Goal: Check status: Check status

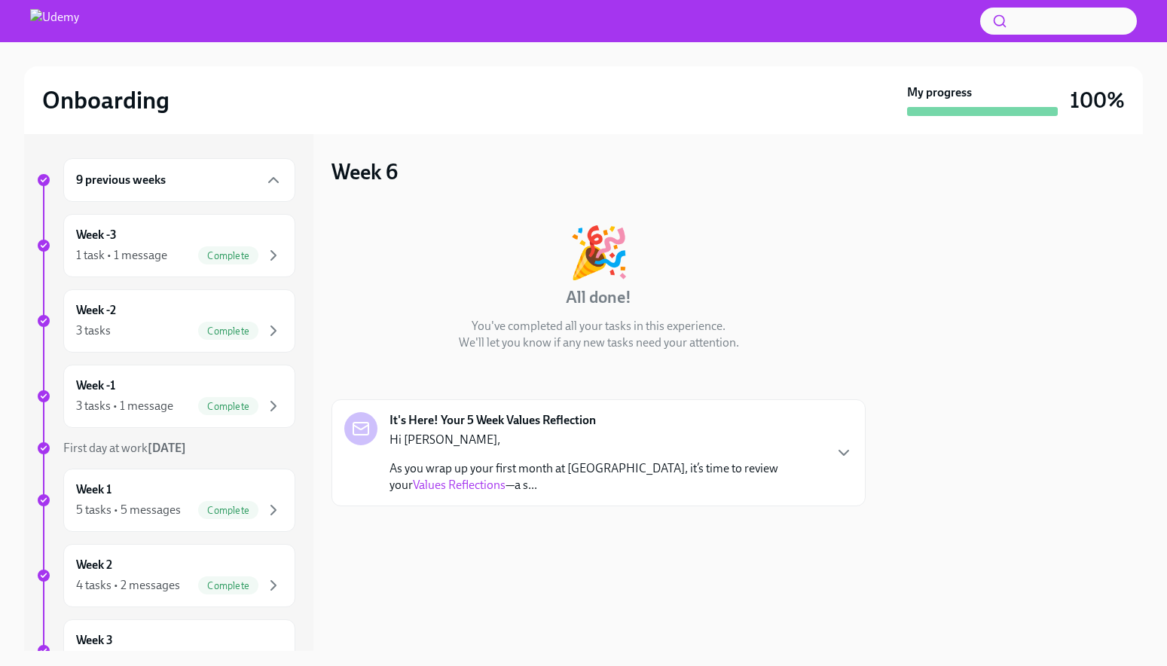
click at [163, 191] on div "9 previous weeks" at bounding box center [179, 180] width 232 height 44
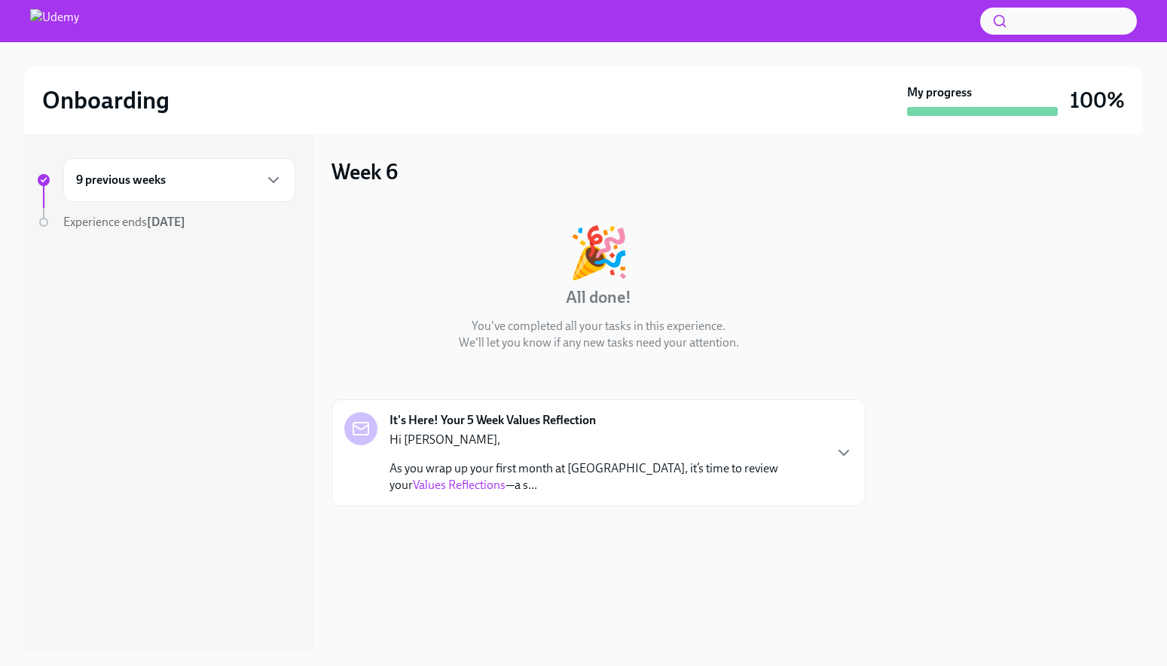
click at [160, 193] on div "9 previous weeks" at bounding box center [179, 180] width 232 height 44
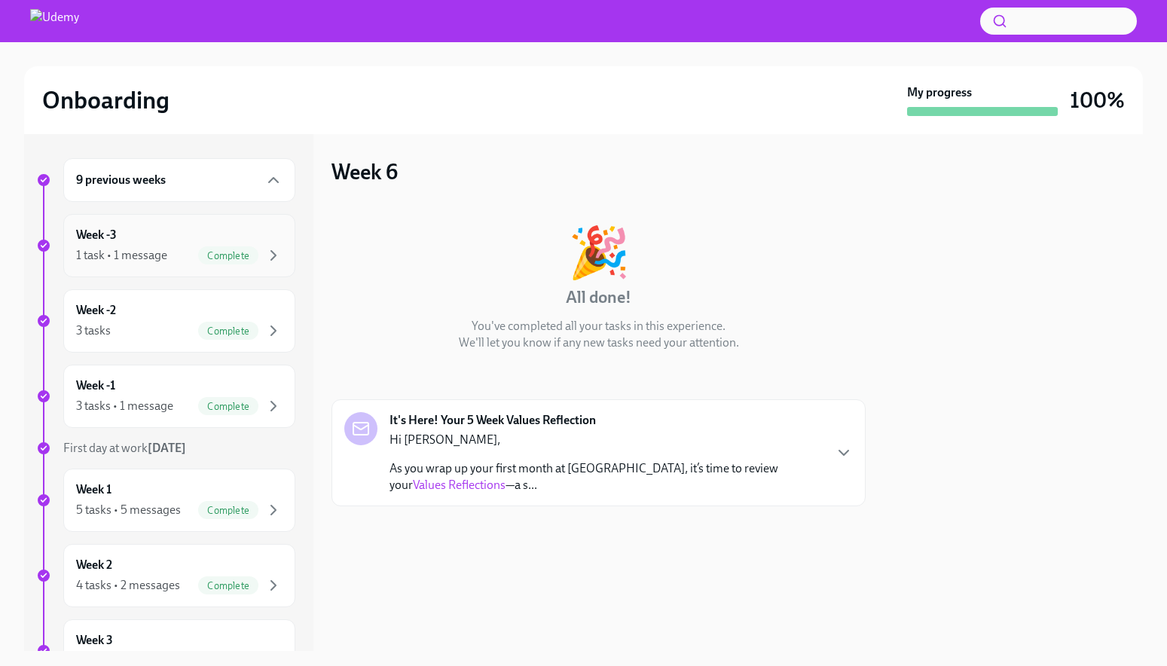
click at [153, 249] on div "1 task • 1 message" at bounding box center [121, 255] width 91 height 17
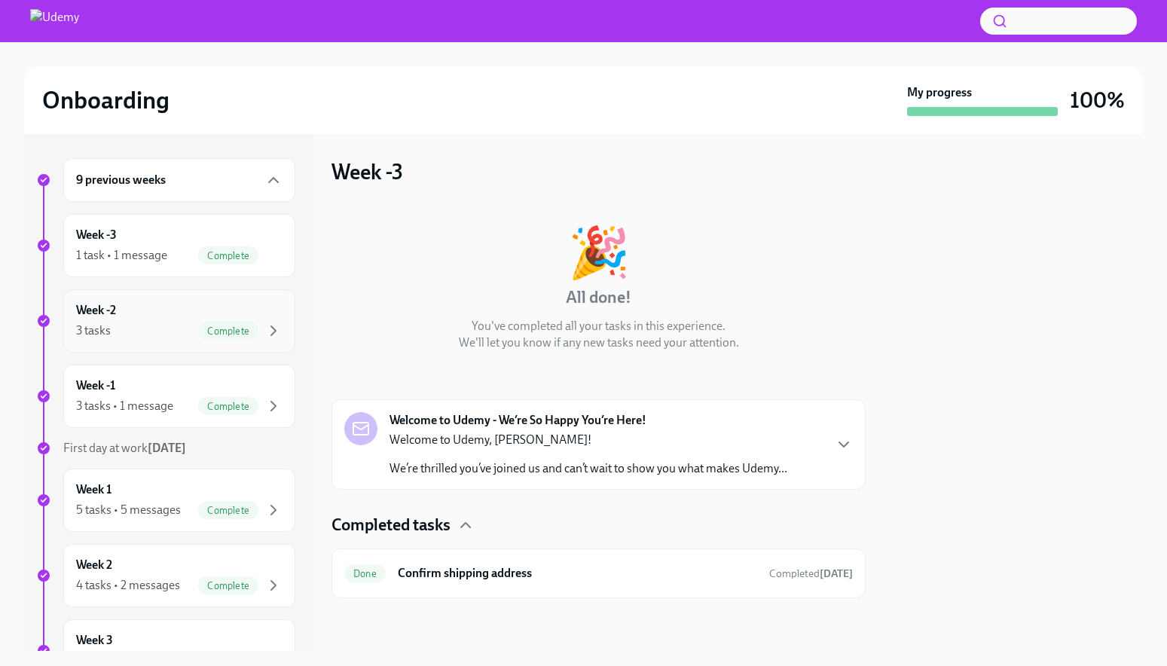
click at [217, 324] on div "Complete" at bounding box center [228, 331] width 60 height 18
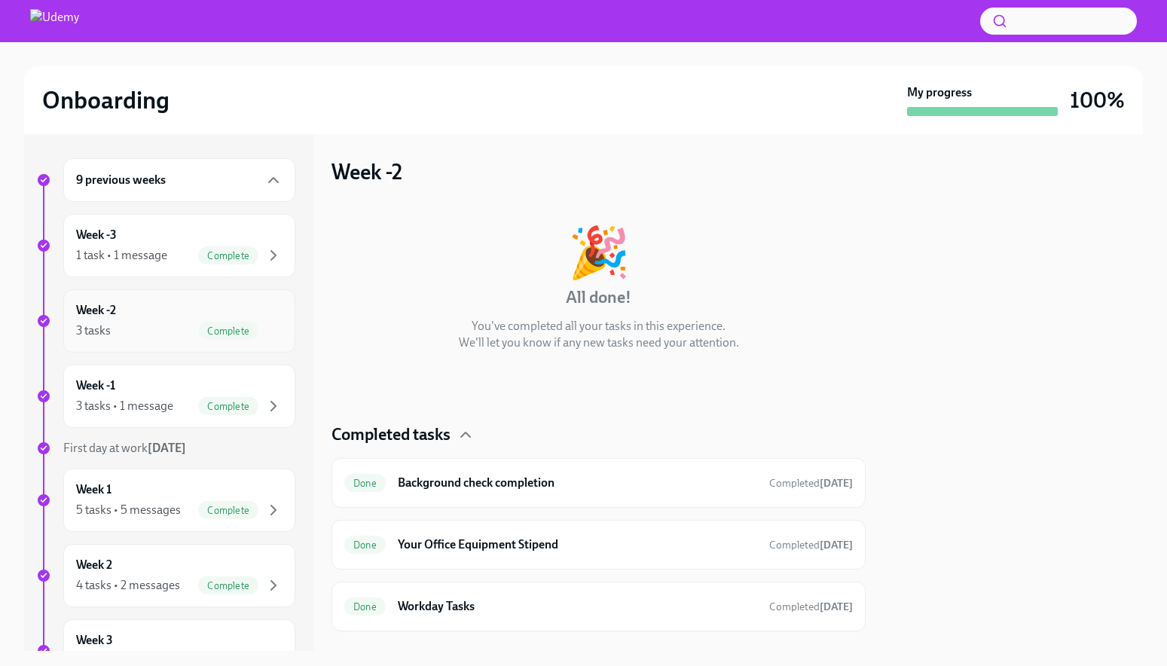
click at [218, 335] on span "Complete" at bounding box center [228, 331] width 60 height 11
click at [173, 310] on div "Week -2 3 tasks Complete" at bounding box center [179, 321] width 206 height 38
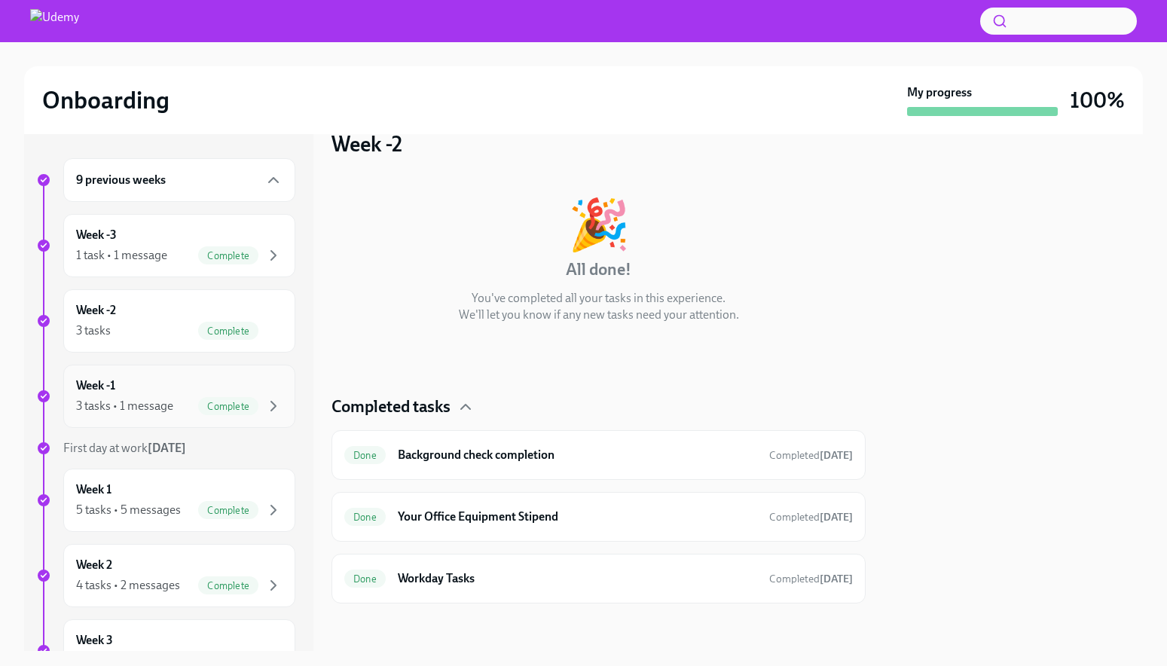
scroll to position [29, 0]
click at [191, 387] on div "Week -1 3 tasks • 1 message Complete" at bounding box center [179, 396] width 206 height 38
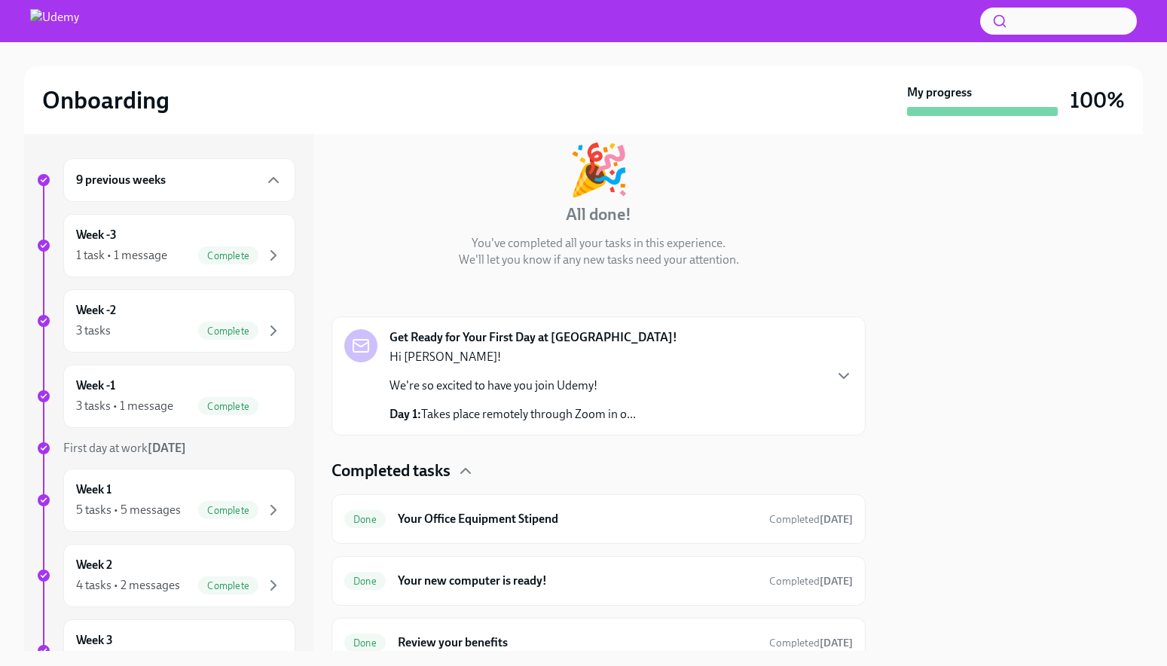
scroll to position [148, 0]
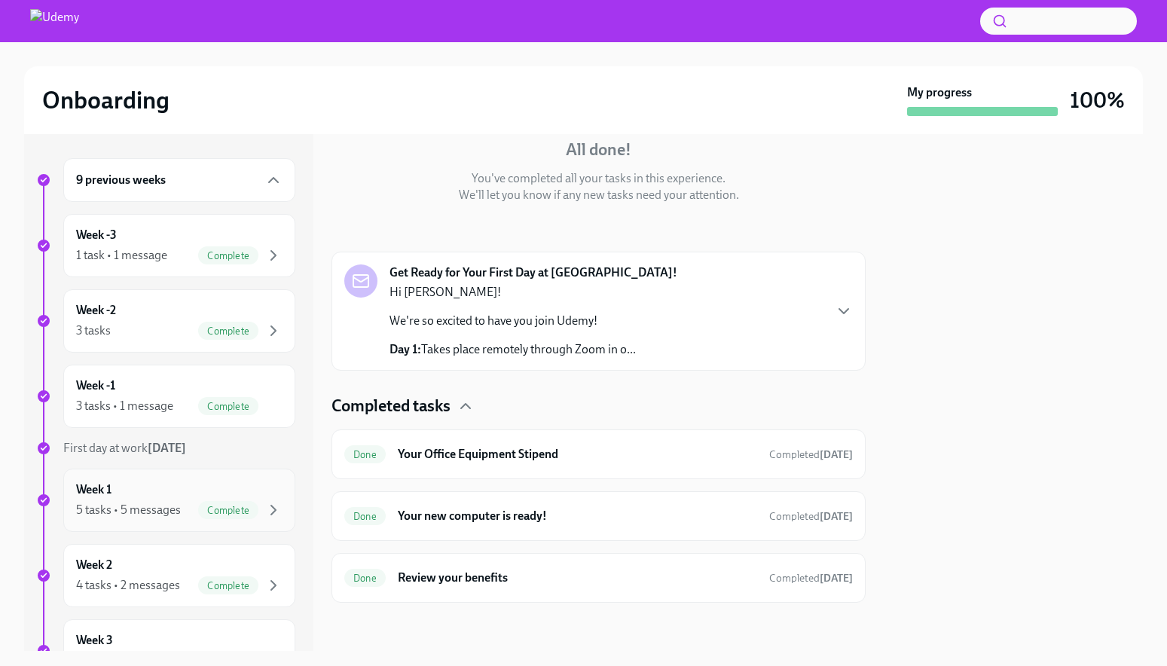
click at [149, 488] on div "Week 1 5 tasks • 5 messages Complete" at bounding box center [179, 500] width 206 height 38
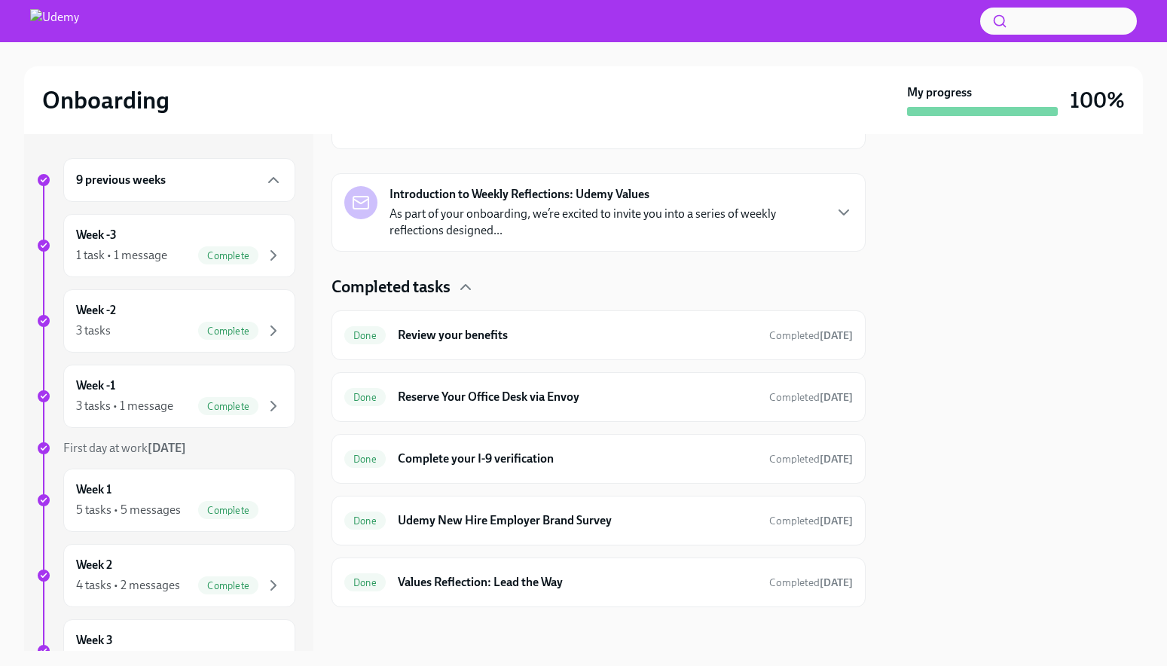
scroll to position [710, 0]
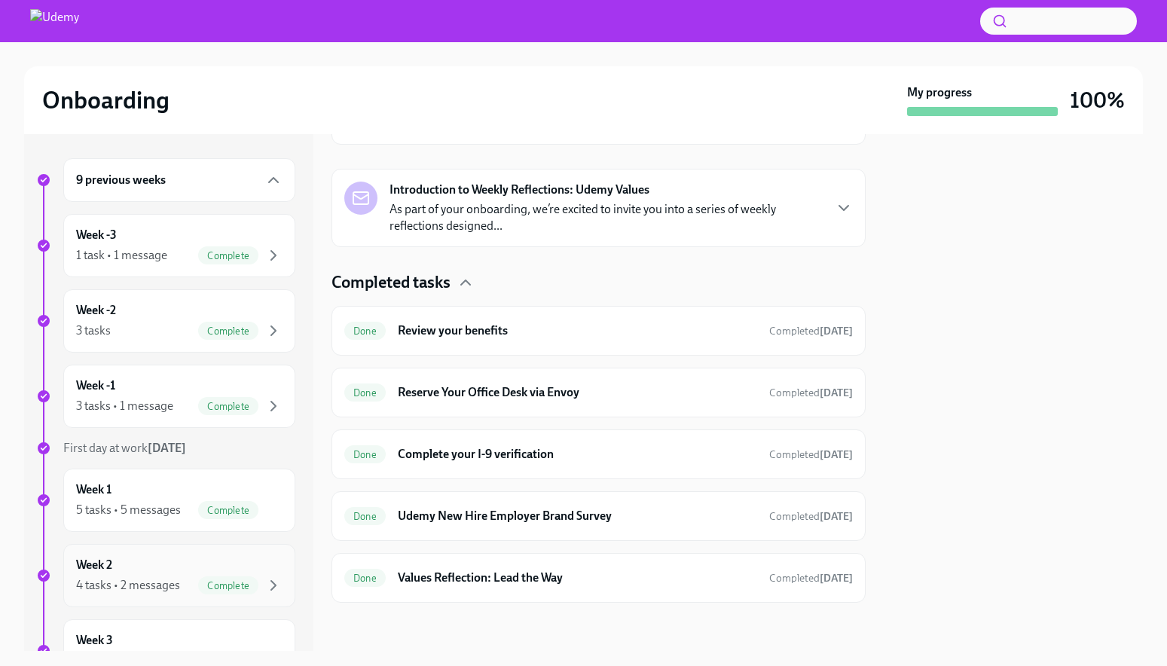
drag, startPoint x: 146, startPoint y: 549, endPoint x: 155, endPoint y: 546, distance: 9.5
click at [147, 549] on div "Week 2 4 tasks • 2 messages Complete" at bounding box center [179, 575] width 232 height 63
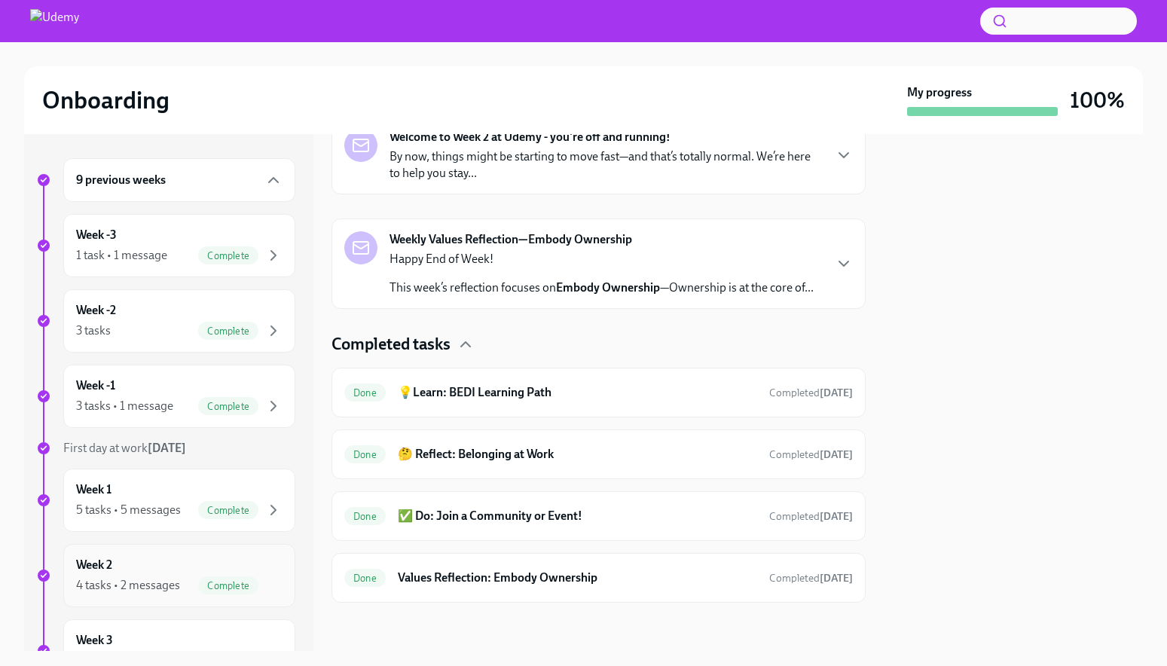
scroll to position [300, 0]
click at [148, 564] on div "Week 2 4 tasks • 2 messages Complete" at bounding box center [179, 576] width 206 height 38
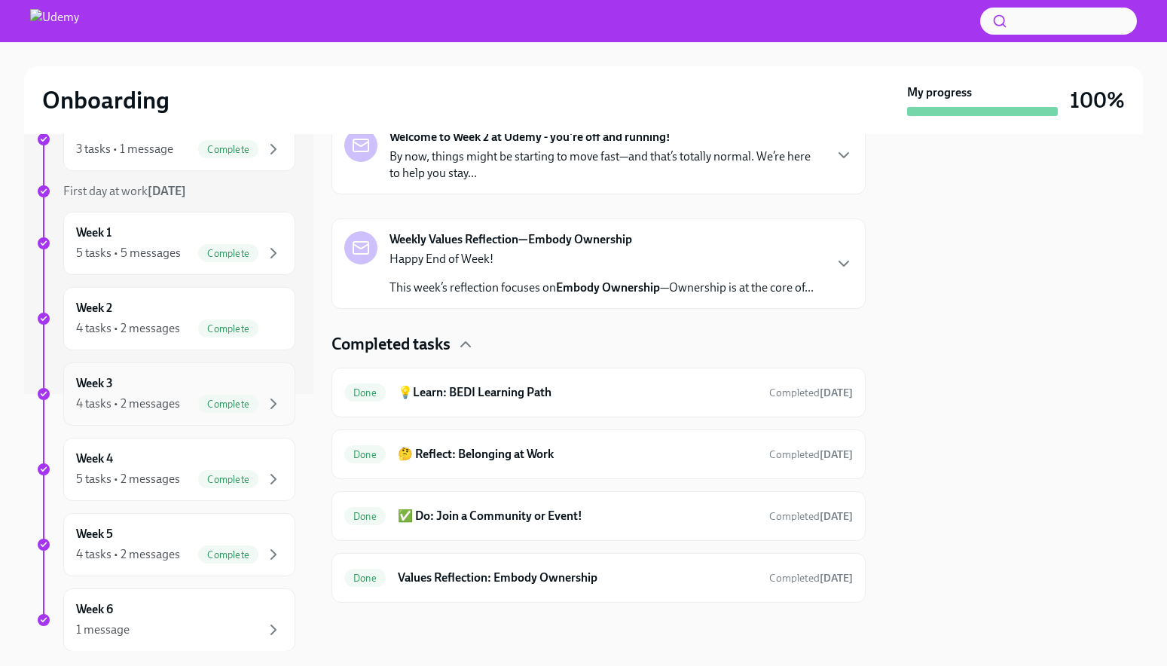
scroll to position [265, 0]
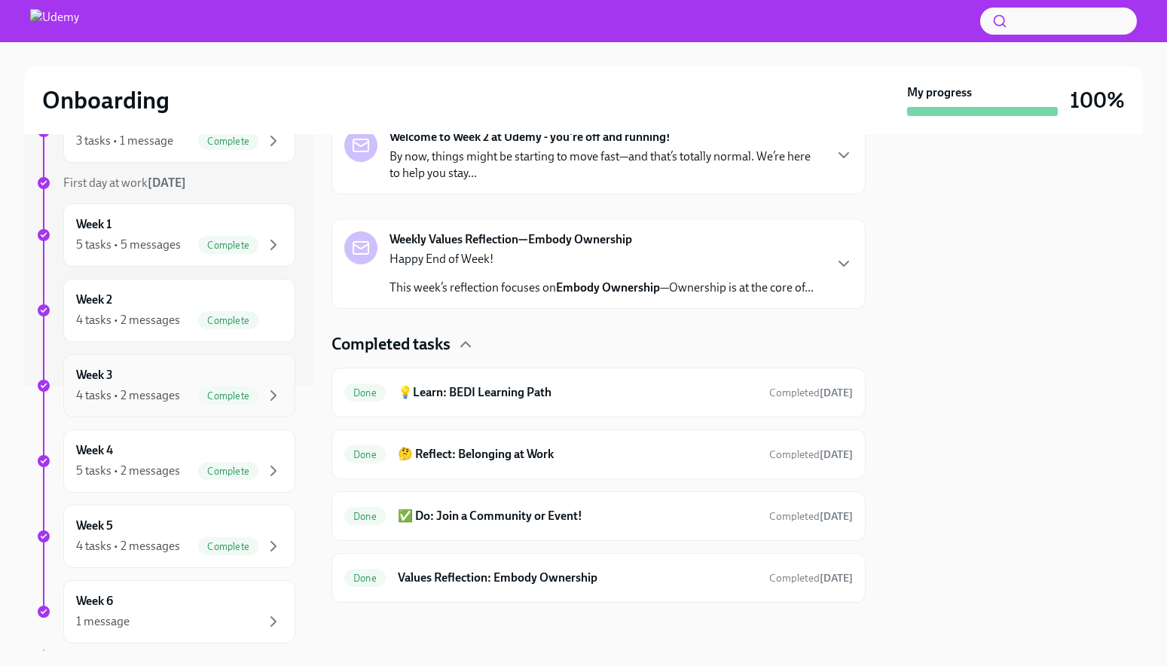
click at [136, 405] on div "Week 3 4 tasks • 2 messages Complete" at bounding box center [179, 385] width 232 height 63
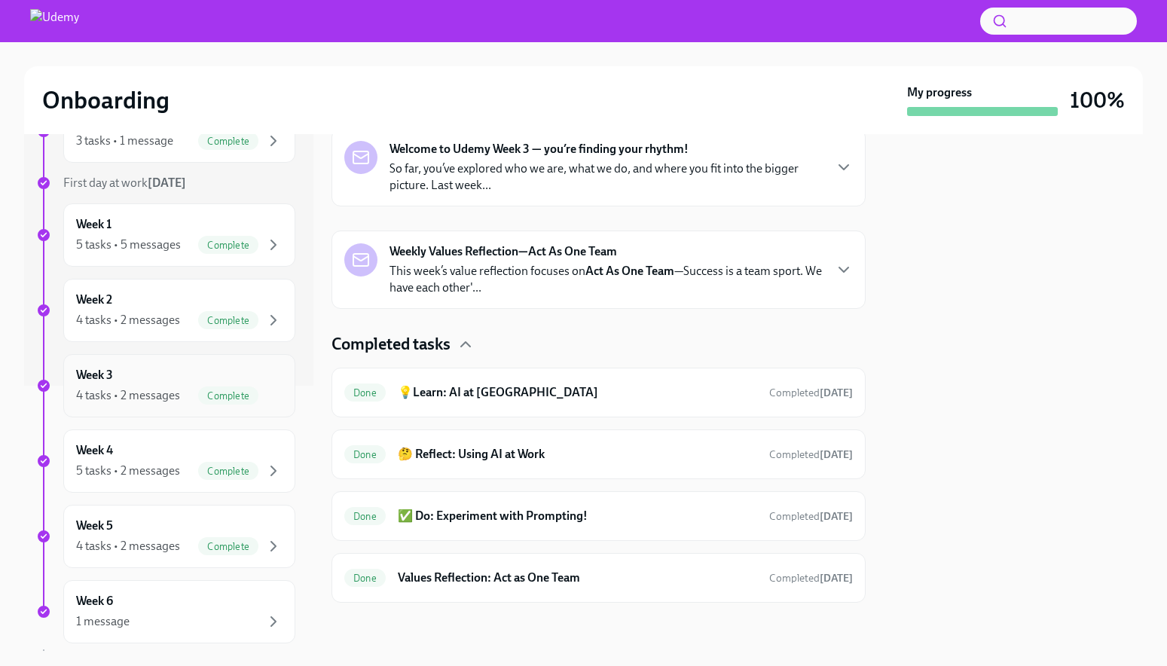
scroll to position [271, 0]
click at [451, 391] on h6 "💡Learn: AI at [GEOGRAPHIC_DATA]" at bounding box center [577, 392] width 359 height 17
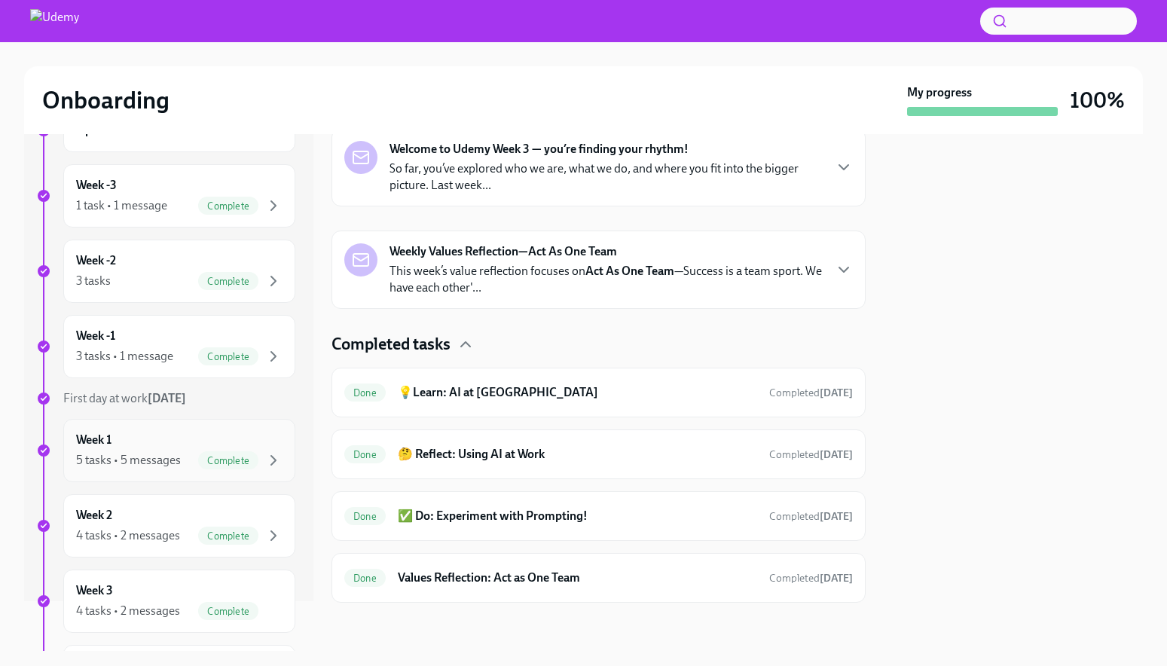
scroll to position [347, 0]
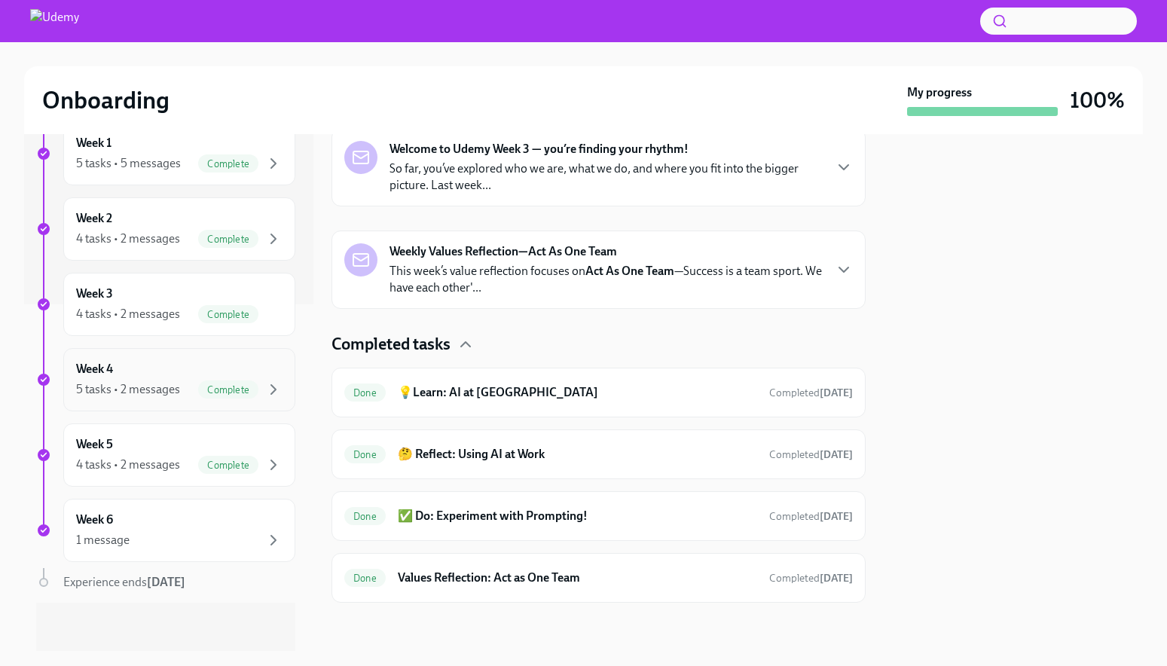
click at [151, 370] on div "Week 4 5 tasks • 2 messages Complete" at bounding box center [179, 380] width 206 height 38
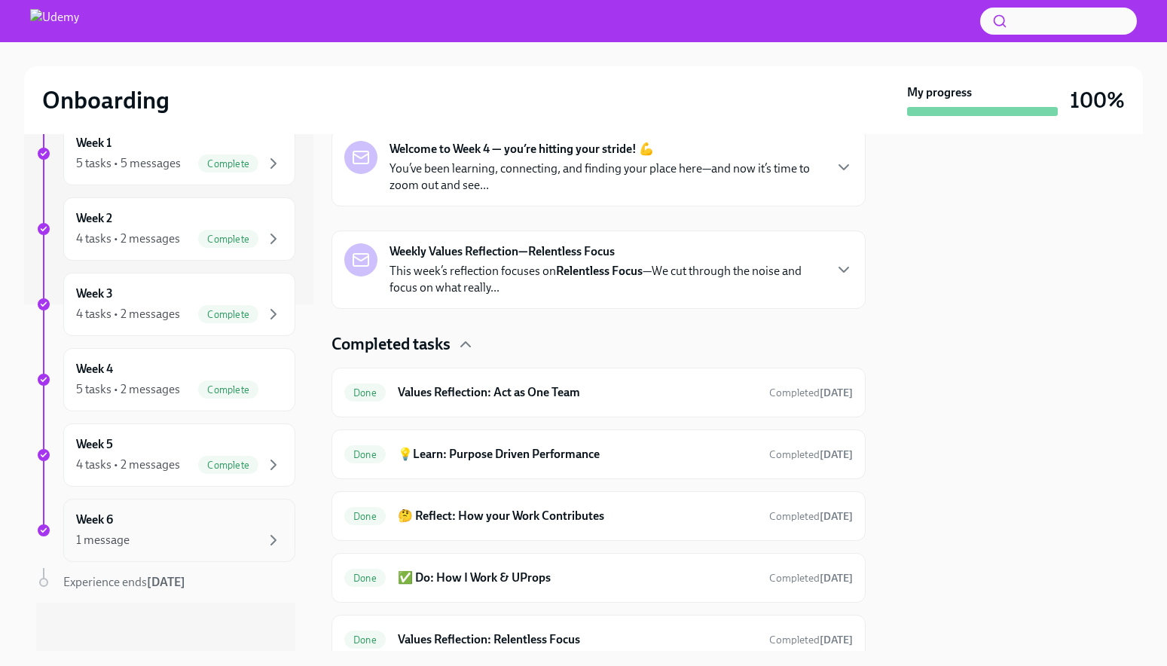
click at [145, 524] on div "Week 6 1 message" at bounding box center [179, 531] width 206 height 38
